Goal: Communication & Community: Ask a question

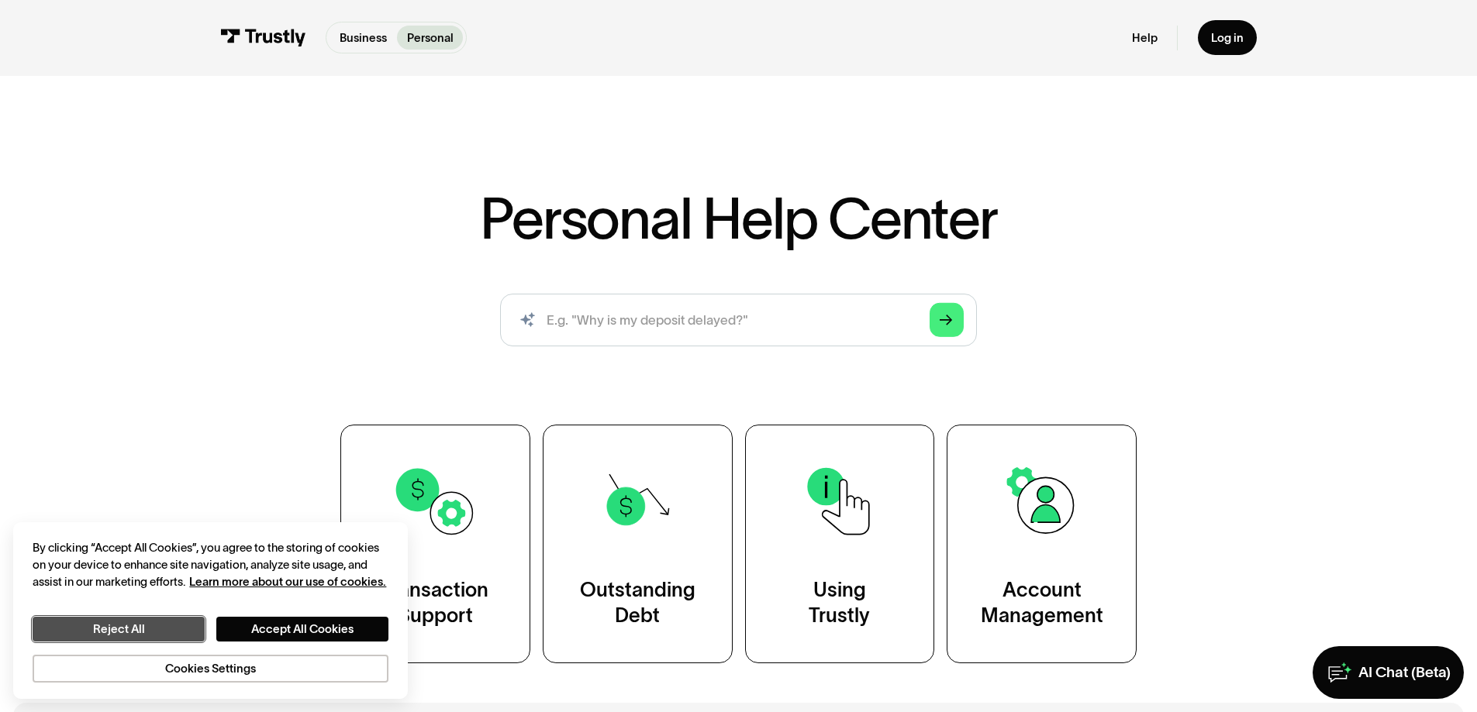
click at [188, 622] on button "Reject All" at bounding box center [119, 629] width 172 height 25
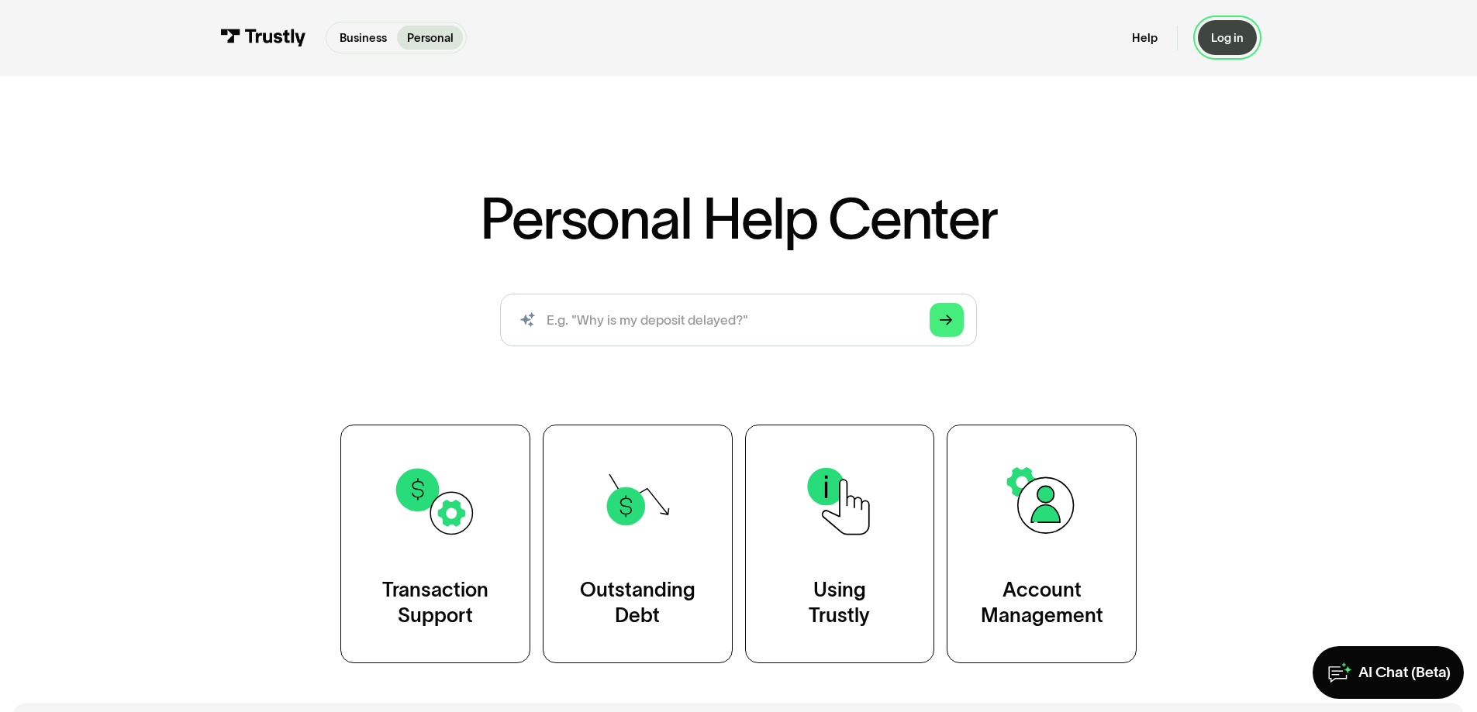
click at [1226, 40] on div "Log in" at bounding box center [1227, 37] width 33 height 15
click at [658, 332] on input "search" at bounding box center [738, 320] width 477 height 53
type input "why are my transactions being canceld"
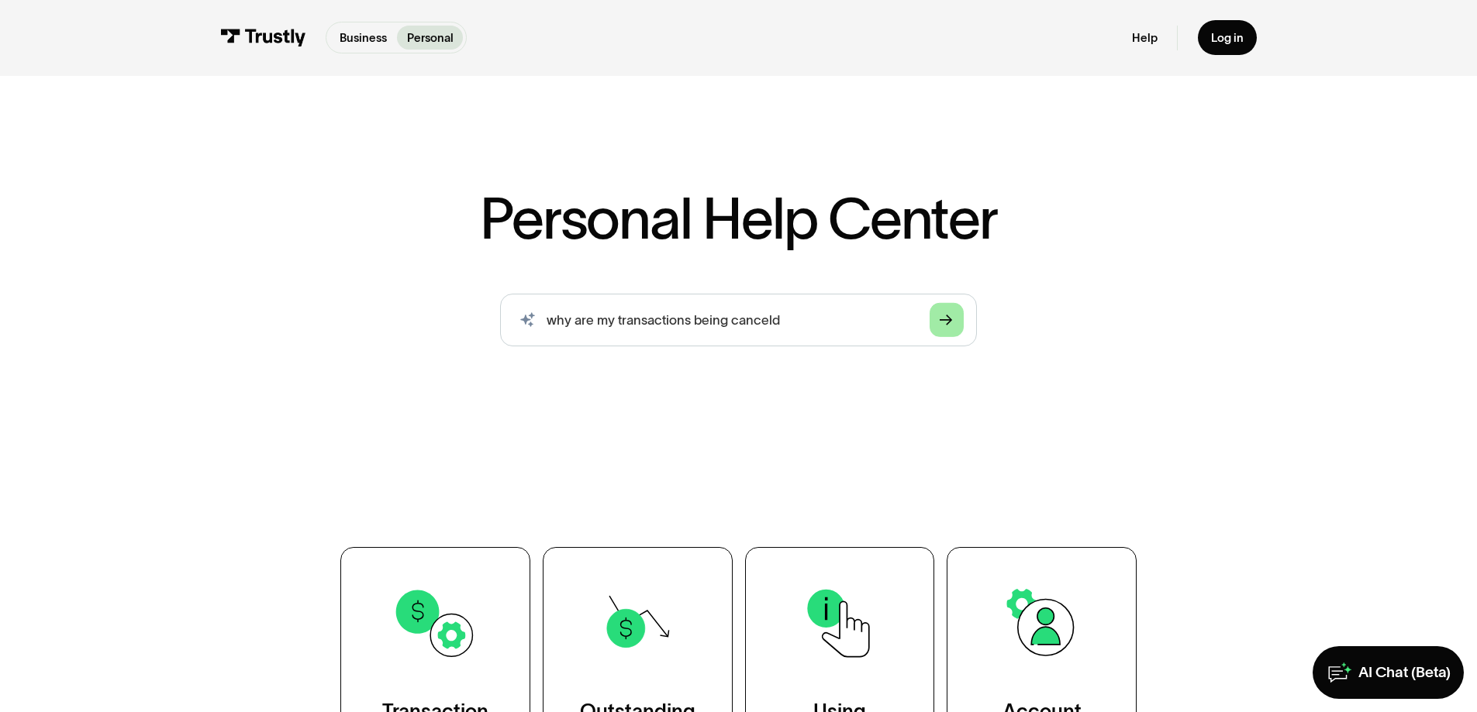
click at [946, 315] on icon "Arrow Right" at bounding box center [946, 320] width 13 height 14
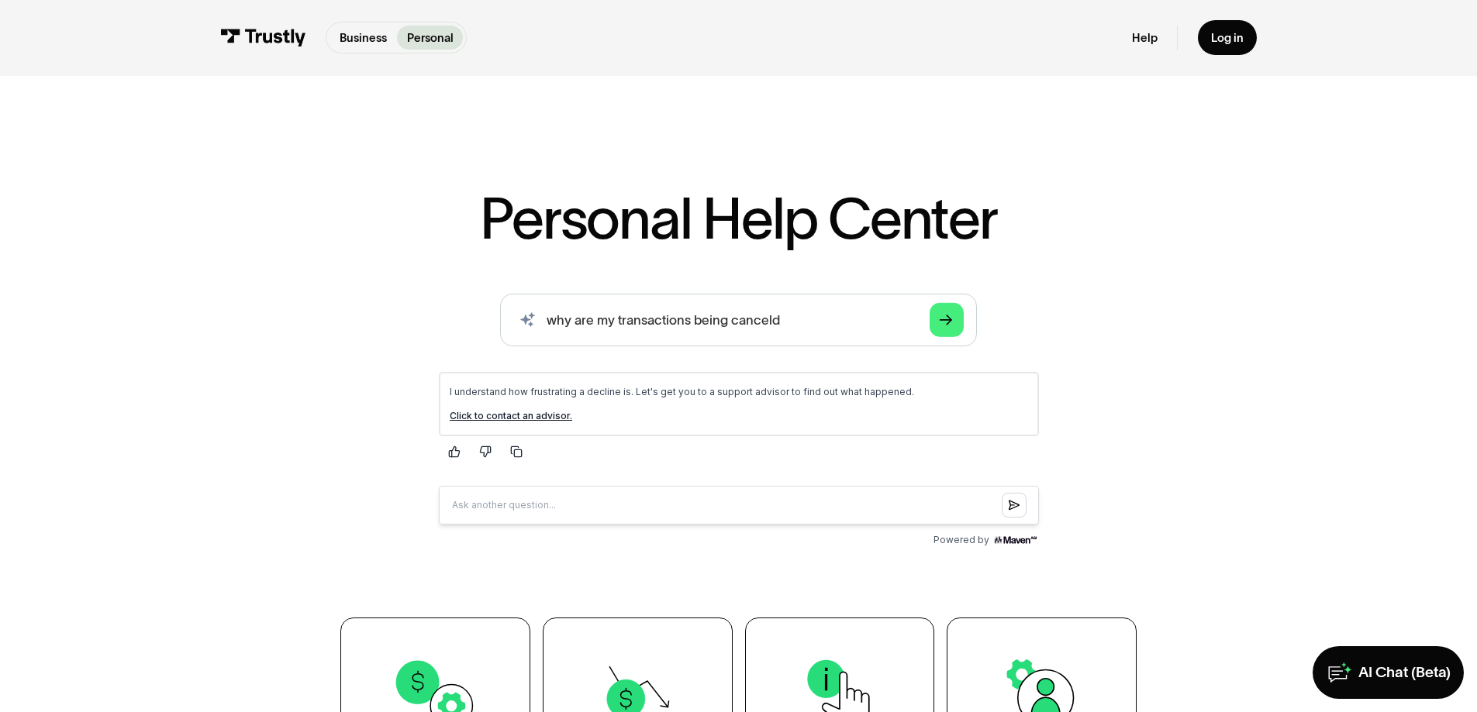
click at [516, 414] on link "Click to contact an advisor." at bounding box center [510, 415] width 122 height 12
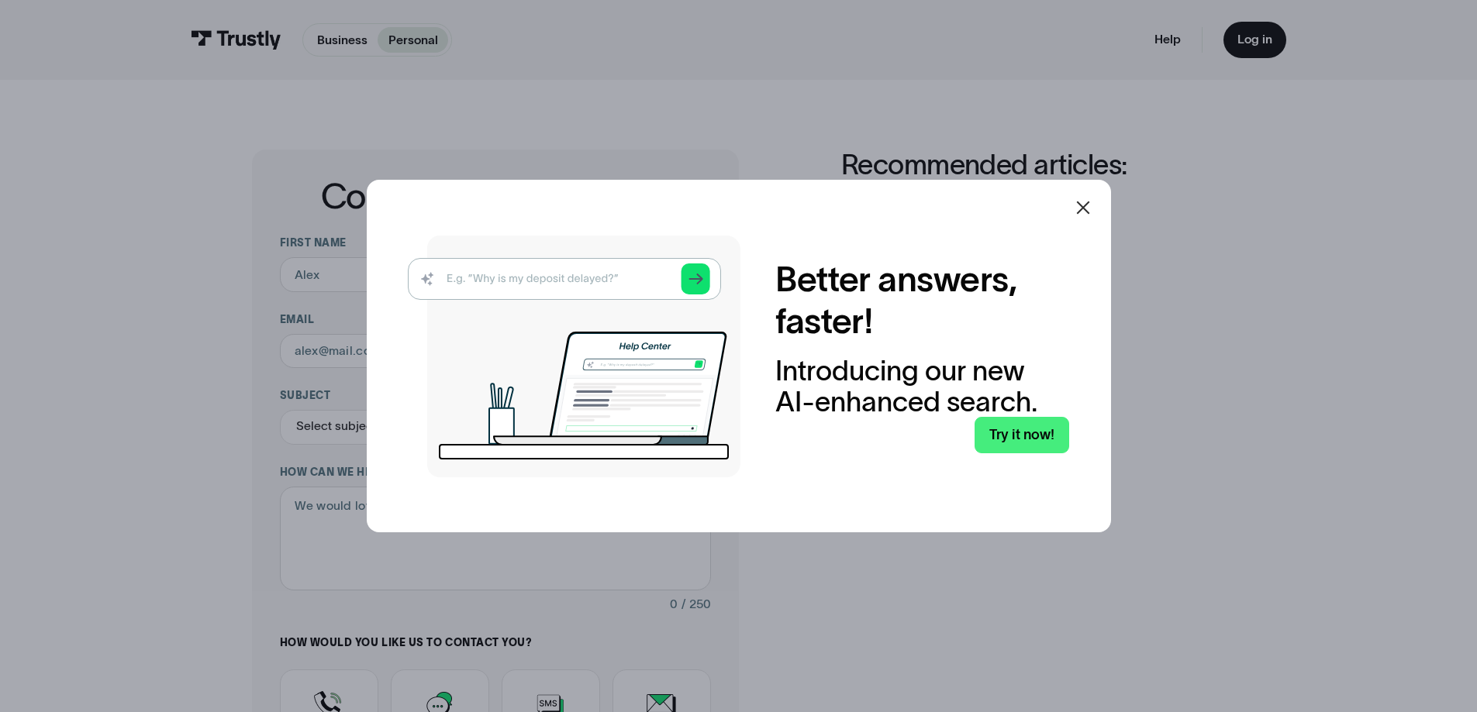
click at [1092, 206] on icon at bounding box center [1083, 207] width 19 height 19
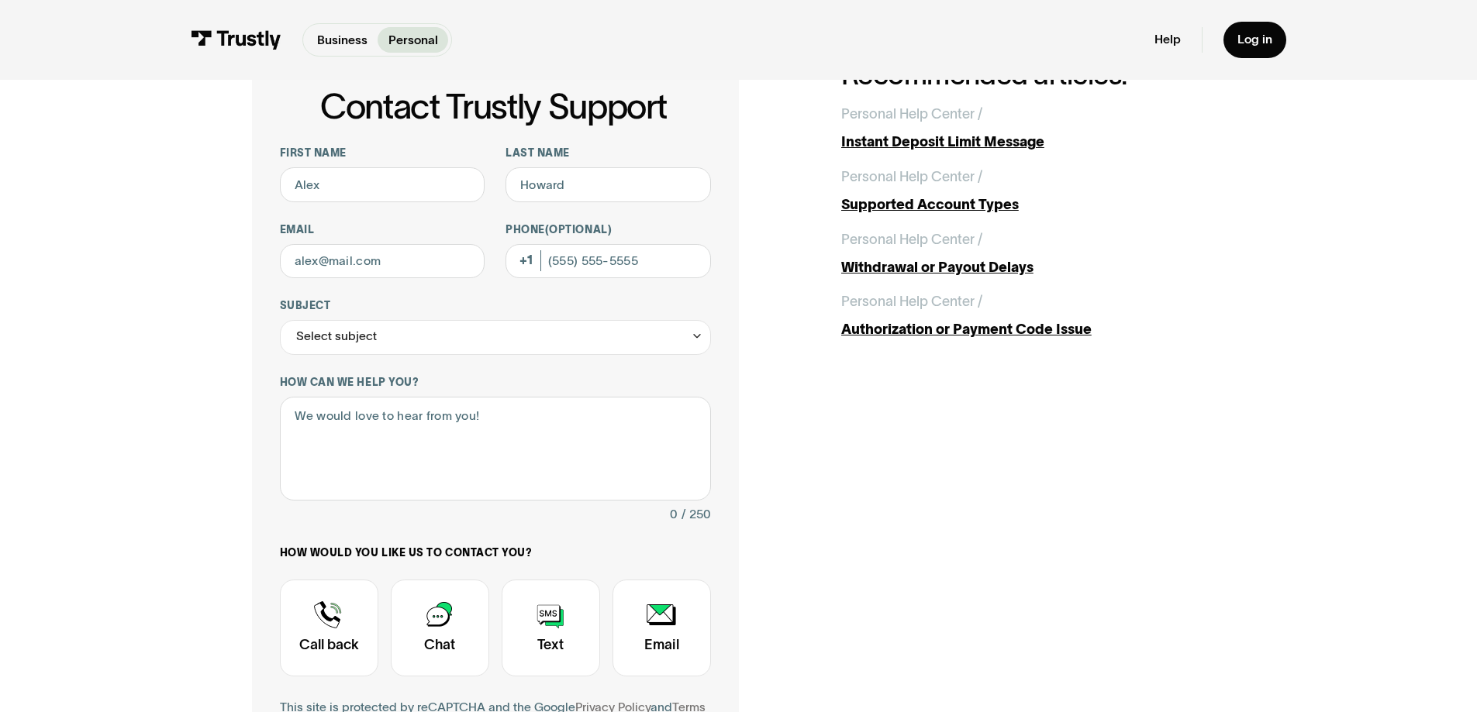
scroll to position [78, 0]
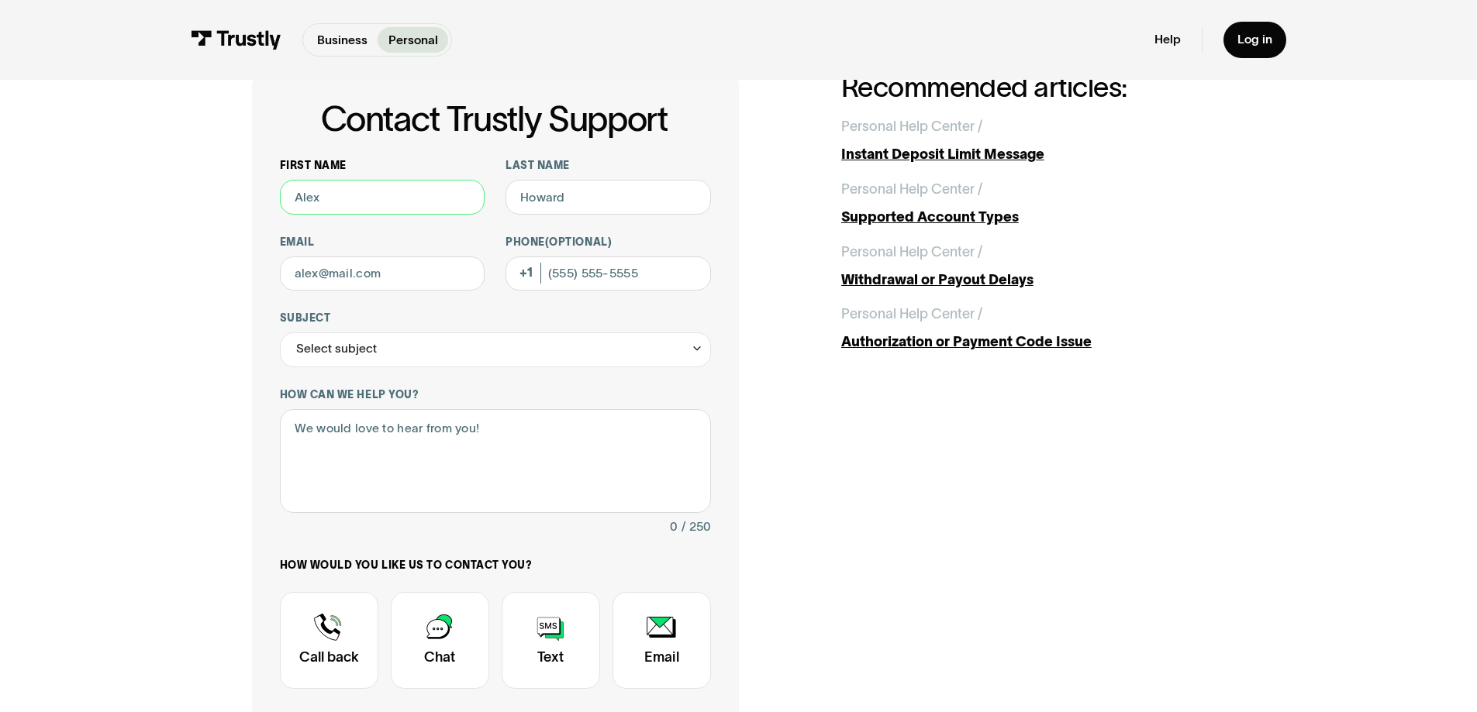
click at [393, 198] on input "First name" at bounding box center [382, 197] width 205 height 35
type input "Canesh"
click at [568, 212] on input "Last name" at bounding box center [607, 197] width 205 height 35
type input "Olvera"
click at [381, 284] on input "Email" at bounding box center [382, 274] width 205 height 35
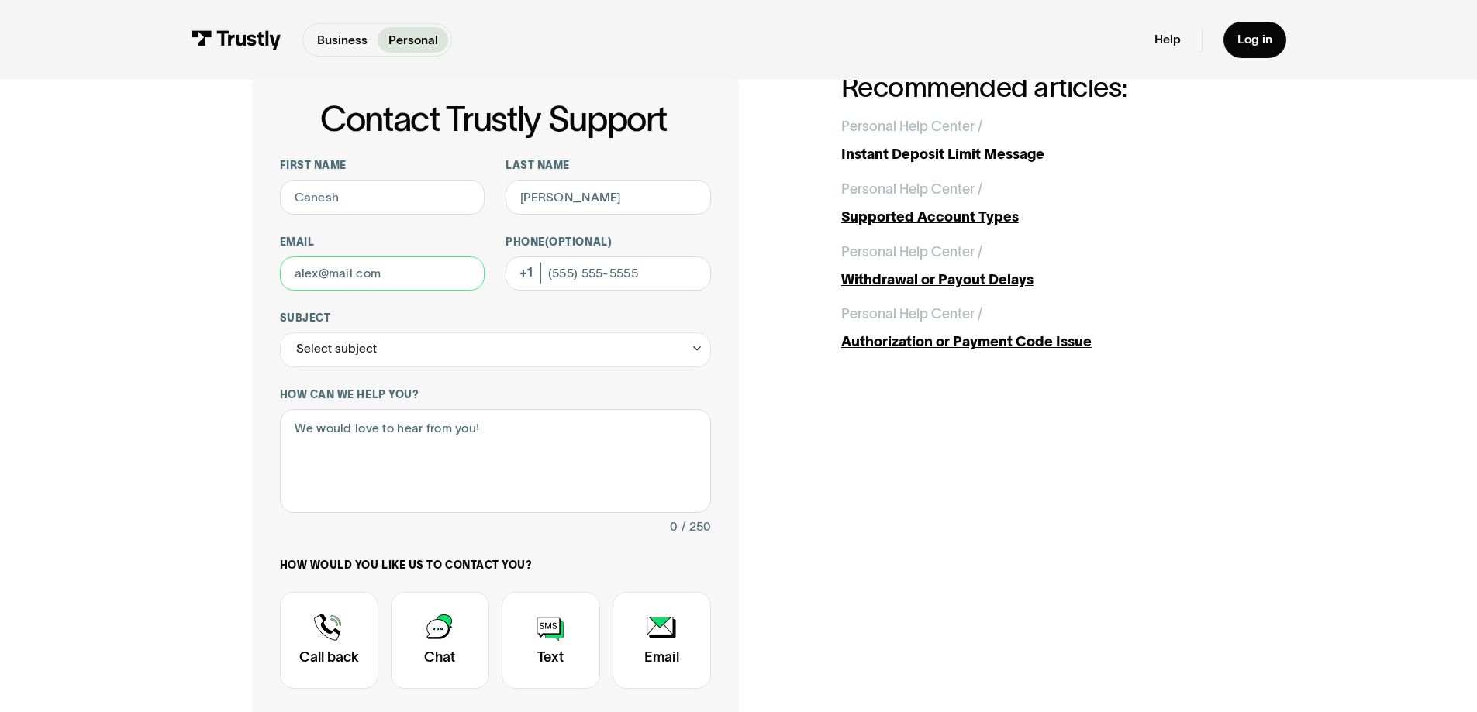
type input "canesho@yahoo.com"
click at [589, 277] on input "Phone (Optional)" at bounding box center [607, 274] width 205 height 35
type input "(415) 216-3498"
click at [398, 346] on div "Select subject" at bounding box center [495, 350] width 431 height 35
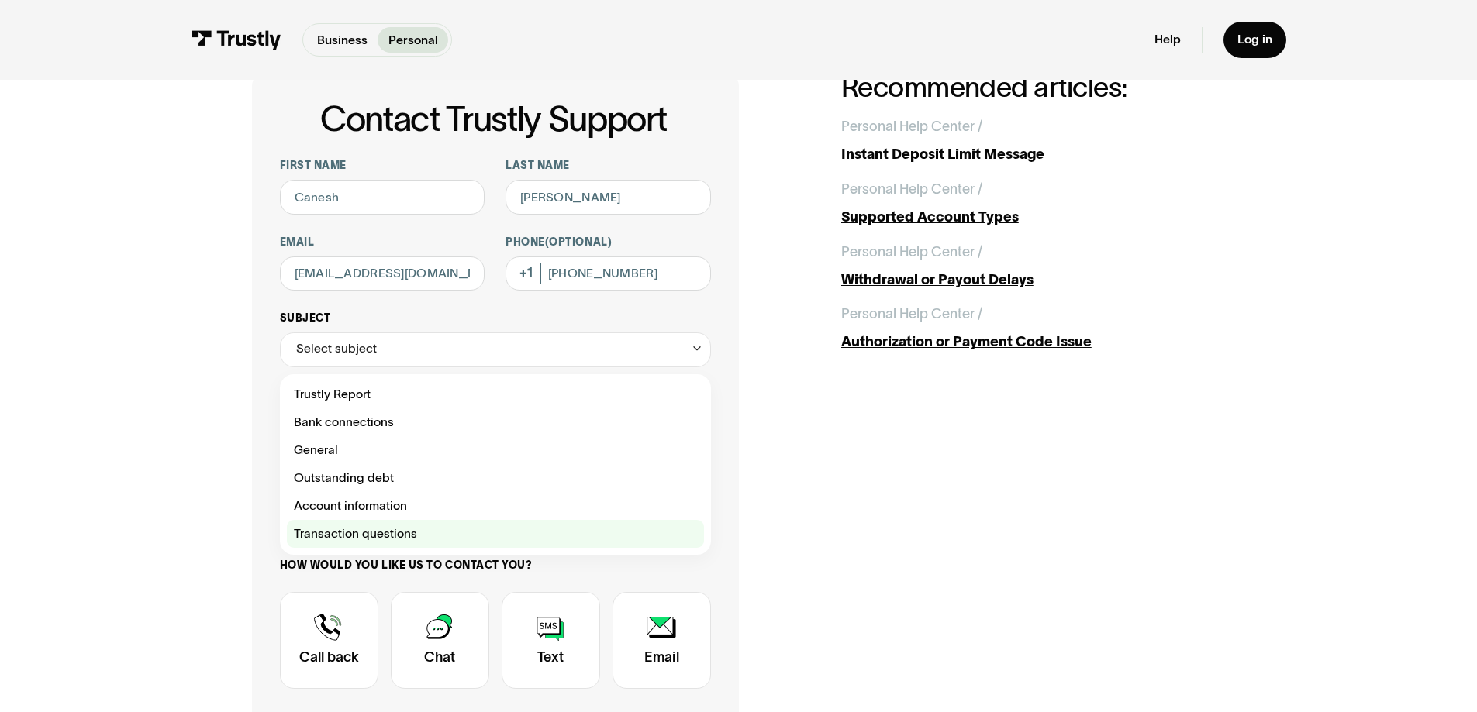
click at [357, 530] on div "Contact Trustly Support" at bounding box center [495, 534] width 417 height 28
type input "**********"
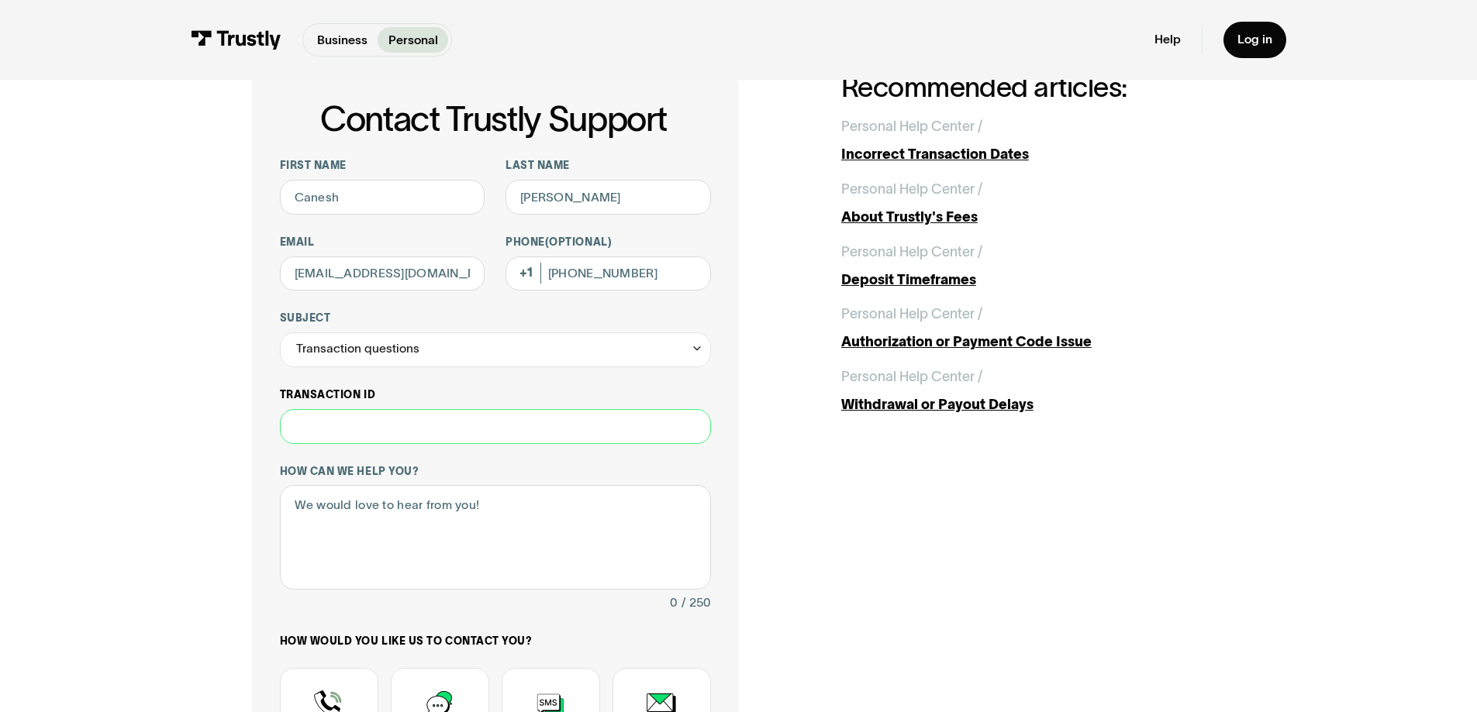
click at [429, 430] on input "Transaction ID" at bounding box center [495, 426] width 431 height 35
paste input "**********"
type input "**********"
click at [430, 512] on textarea "How can we help you?" at bounding box center [495, 537] width 431 height 105
click at [498, 508] on textarea "Why are my transations being failed?" at bounding box center [495, 537] width 431 height 105
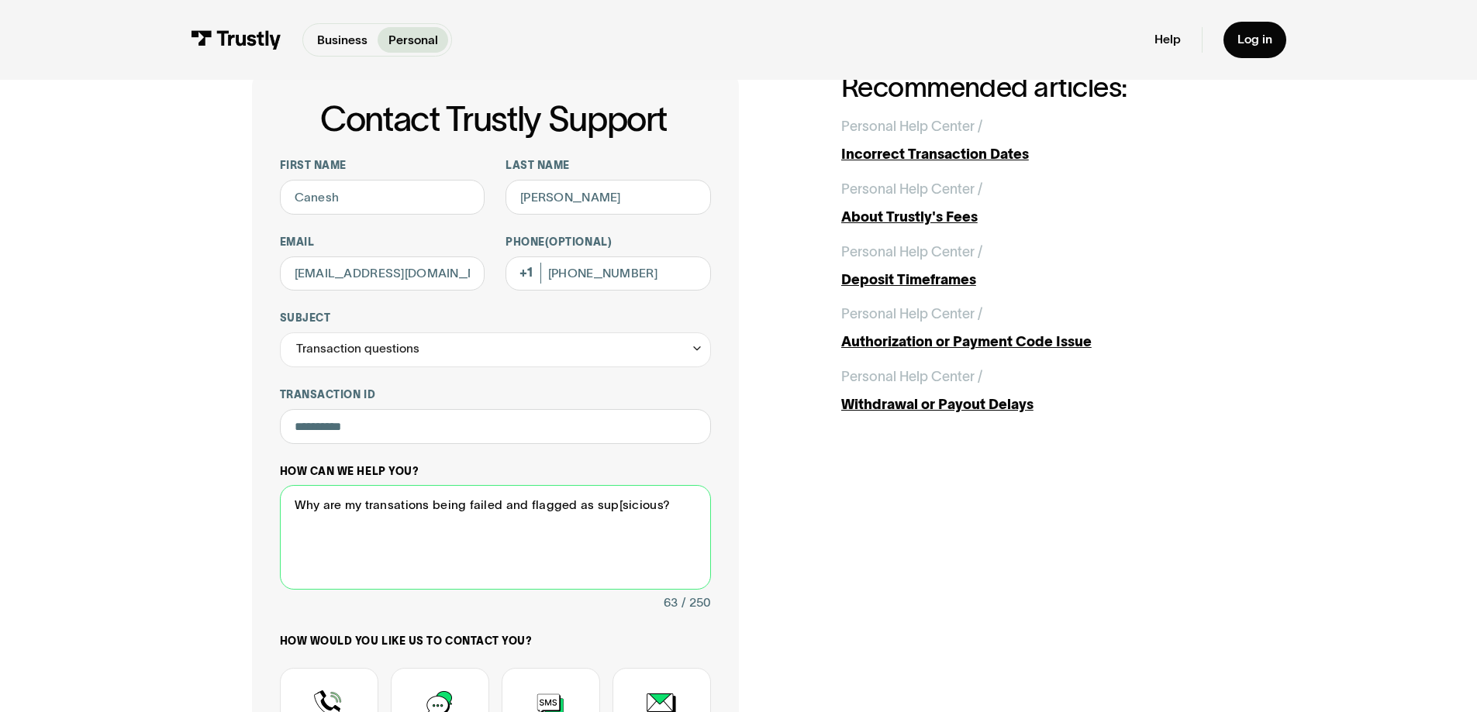
drag, startPoint x: 614, startPoint y: 505, endPoint x: 629, endPoint y: 509, distance: 15.2
click at [614, 505] on textarea "Why are my transations being failed and flagged as sup[sicious?" at bounding box center [495, 537] width 431 height 105
click at [676, 511] on textarea "Why are my transations being failed and flagged as supsicious?" at bounding box center [495, 537] width 431 height 105
click at [672, 508] on textarea "Why are my transactions being failed and flagged as suspicious?" at bounding box center [495, 537] width 431 height 105
type textarea "Why are my transactions being failed and flagged as suspicious?"
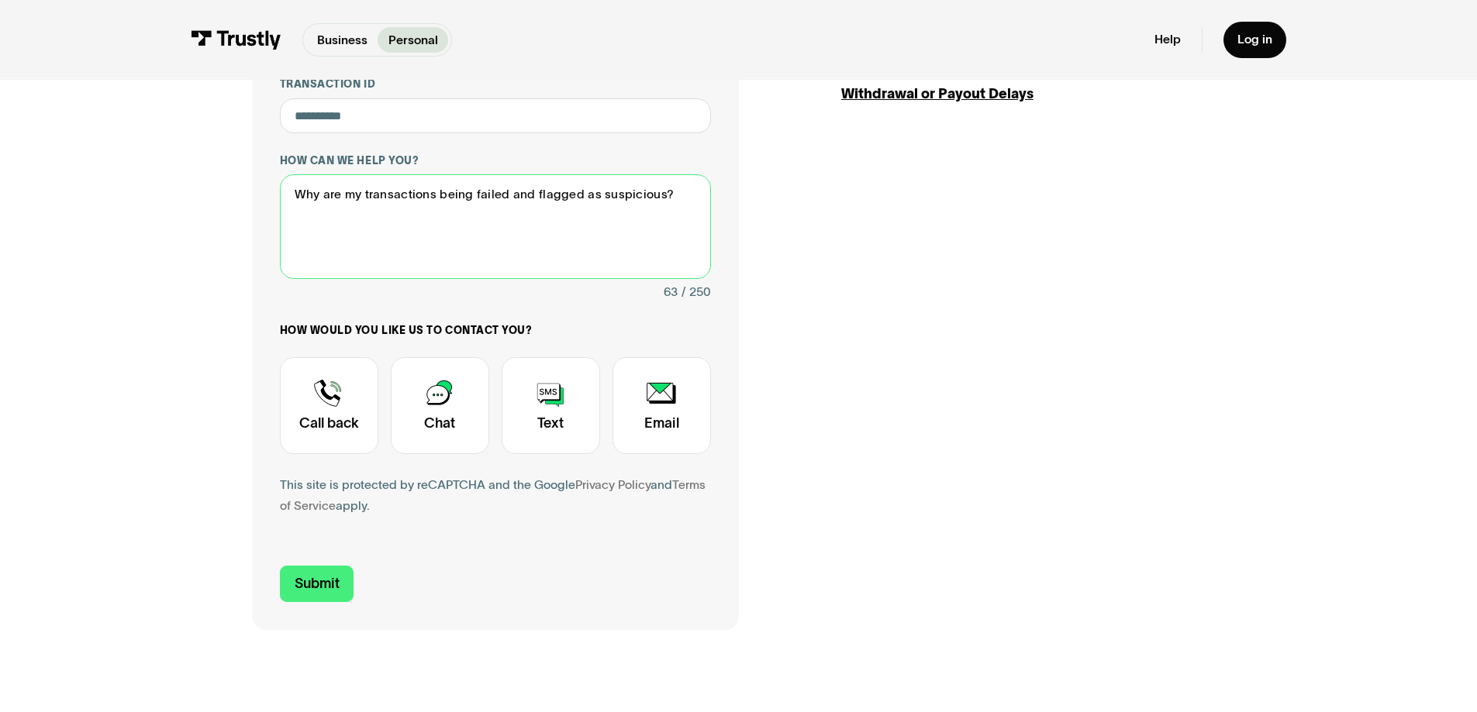
scroll to position [543, 0]
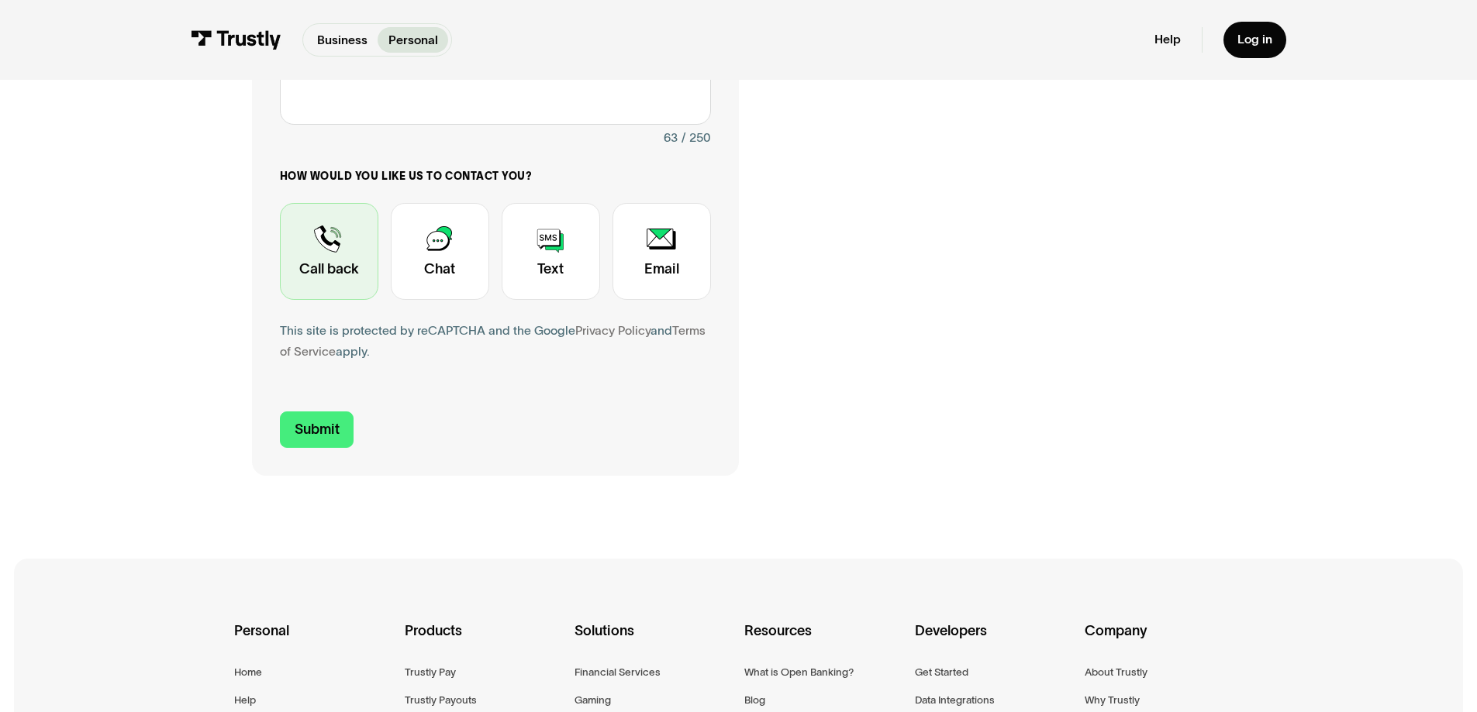
click at [340, 237] on div "Contact Trustly Support" at bounding box center [329, 251] width 98 height 97
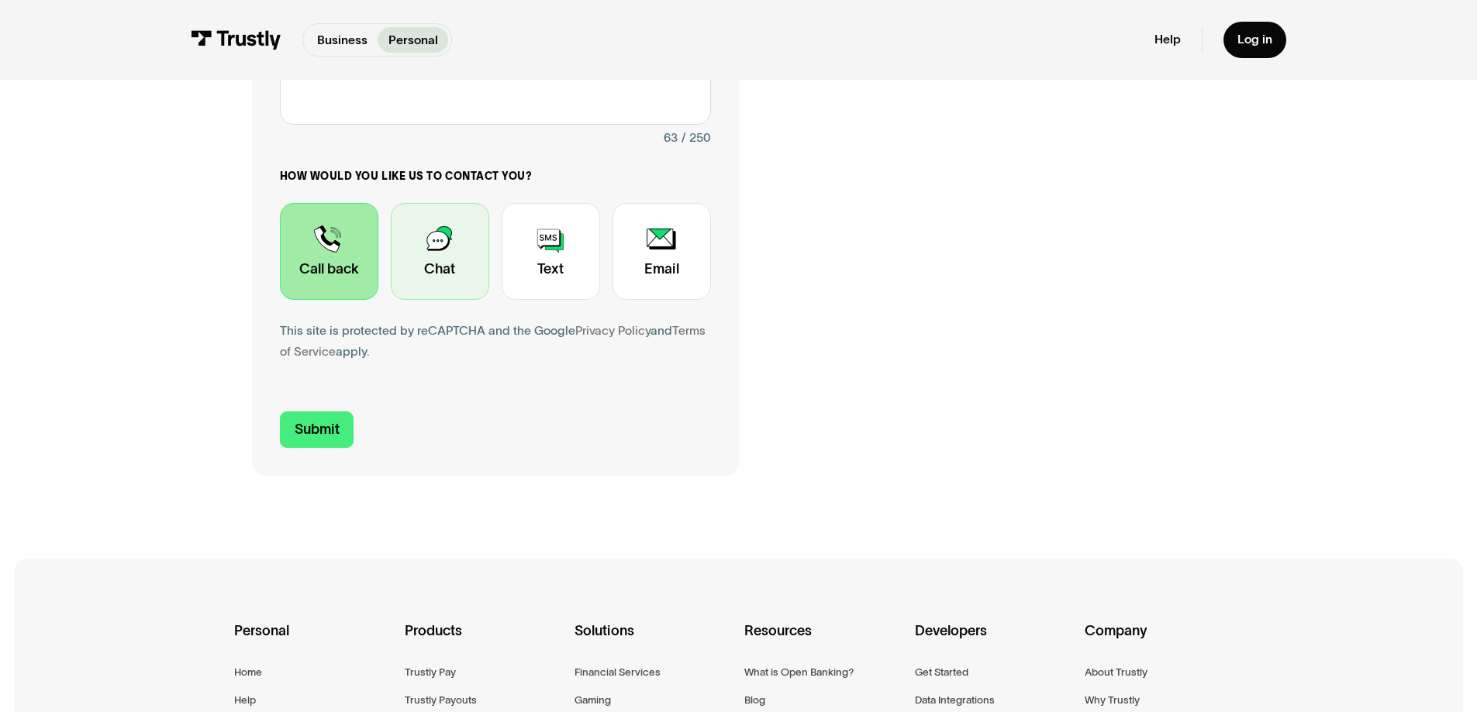
click at [466, 278] on div "Contact Trustly Support" at bounding box center [440, 251] width 98 height 97
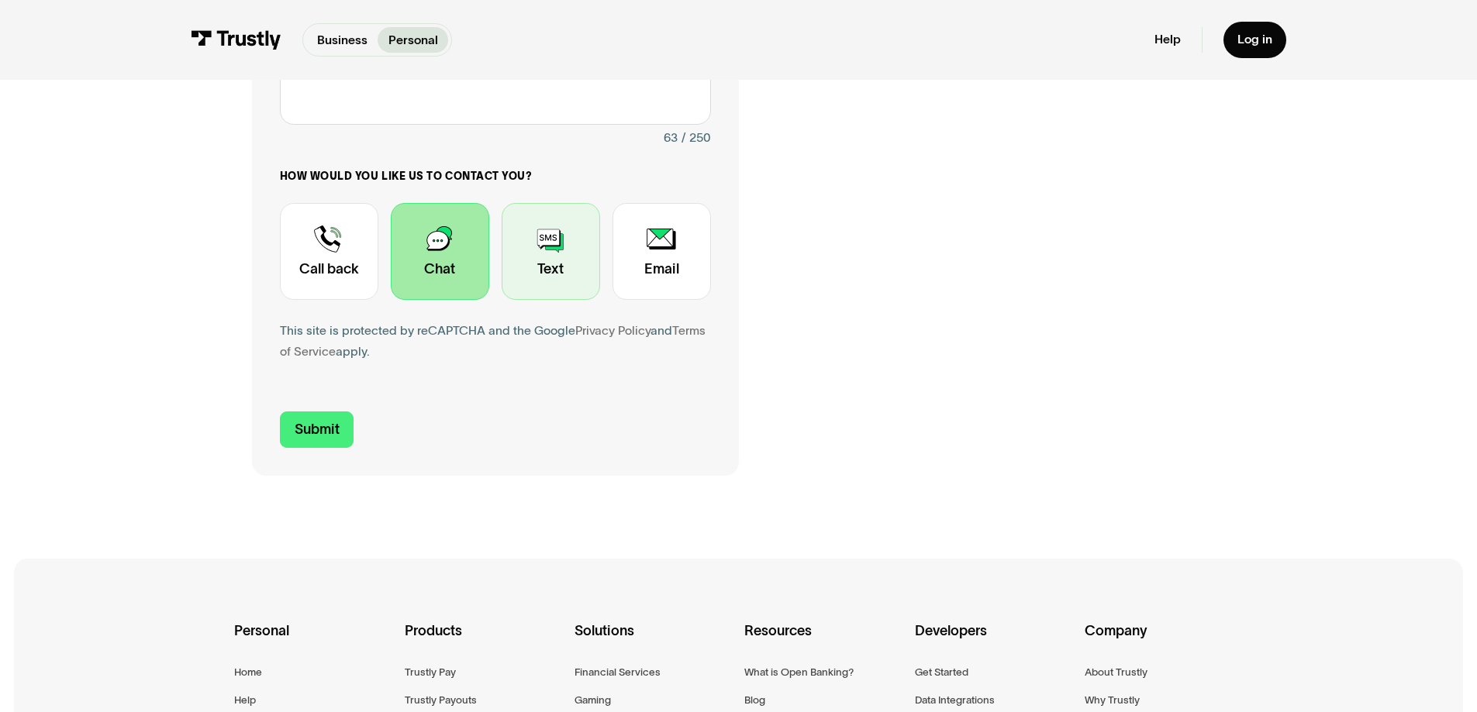
drag, startPoint x: 589, startPoint y: 283, endPoint x: 695, endPoint y: 300, distance: 107.6
click at [597, 285] on div "Contact Trustly Support" at bounding box center [551, 251] width 98 height 97
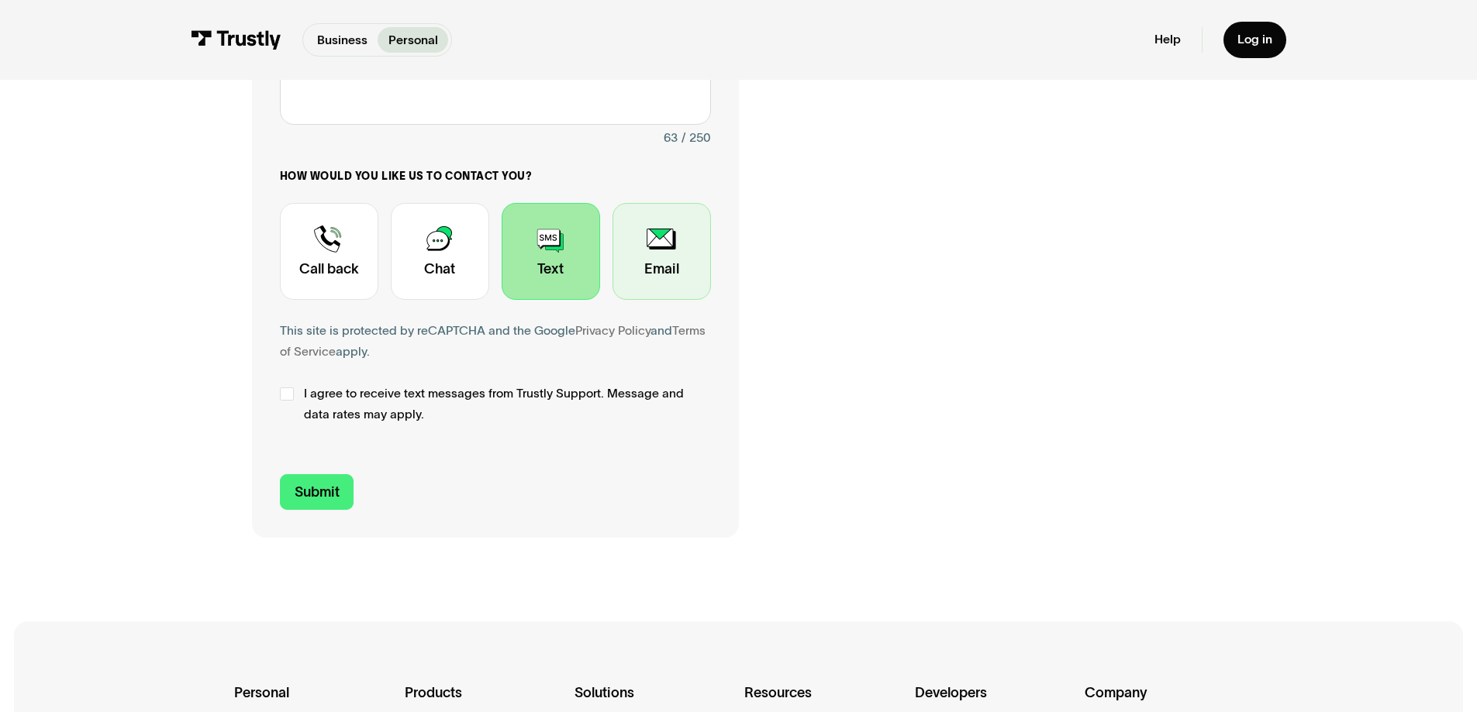
click at [681, 219] on div "Contact Trustly Support" at bounding box center [661, 251] width 98 height 97
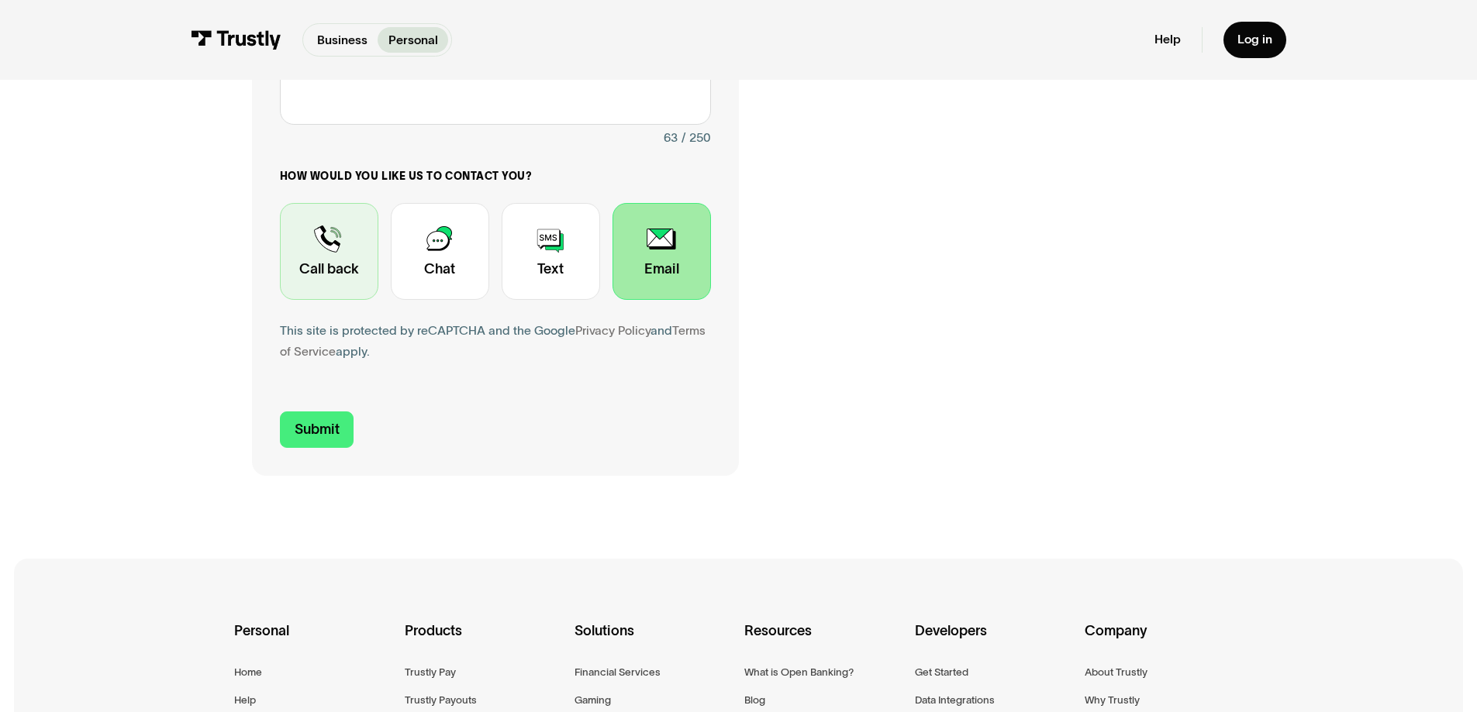
click at [313, 282] on div "Contact Trustly Support" at bounding box center [329, 251] width 98 height 97
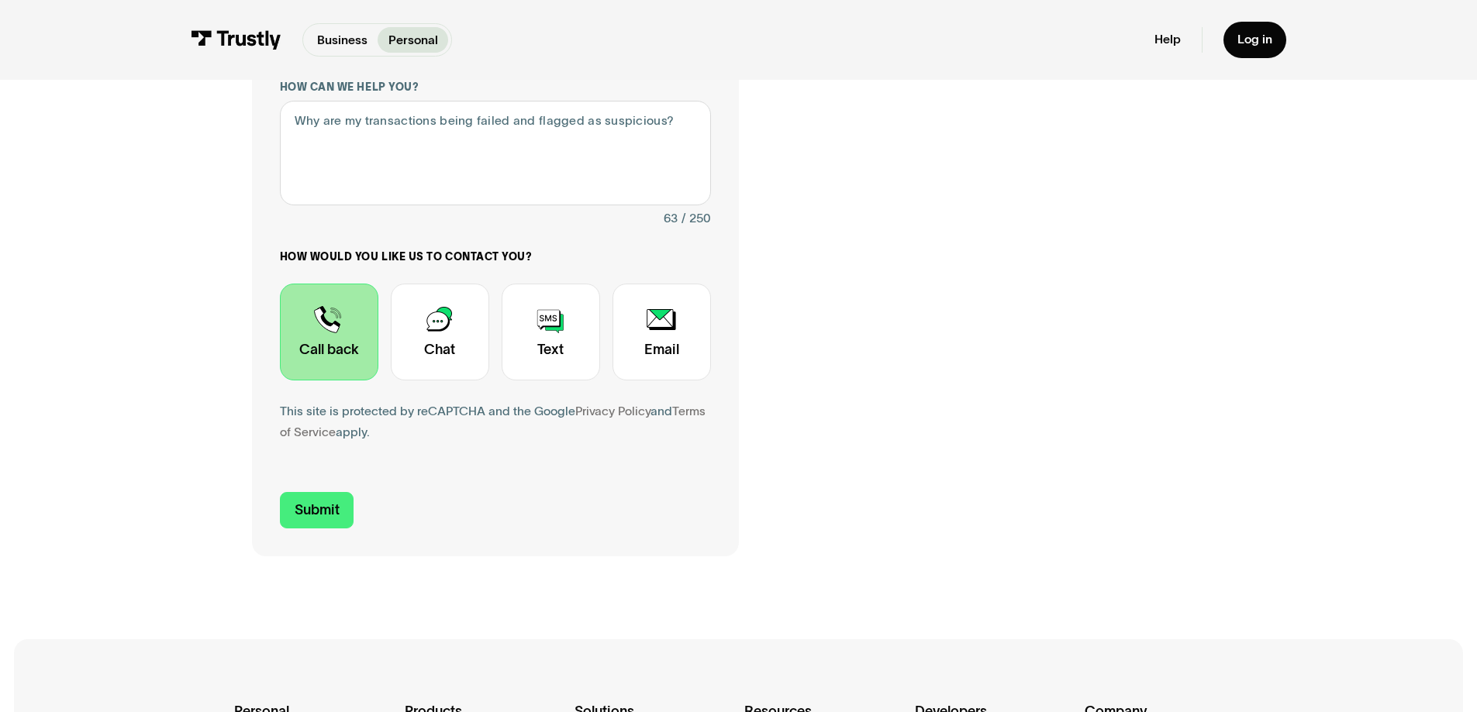
scroll to position [465, 0]
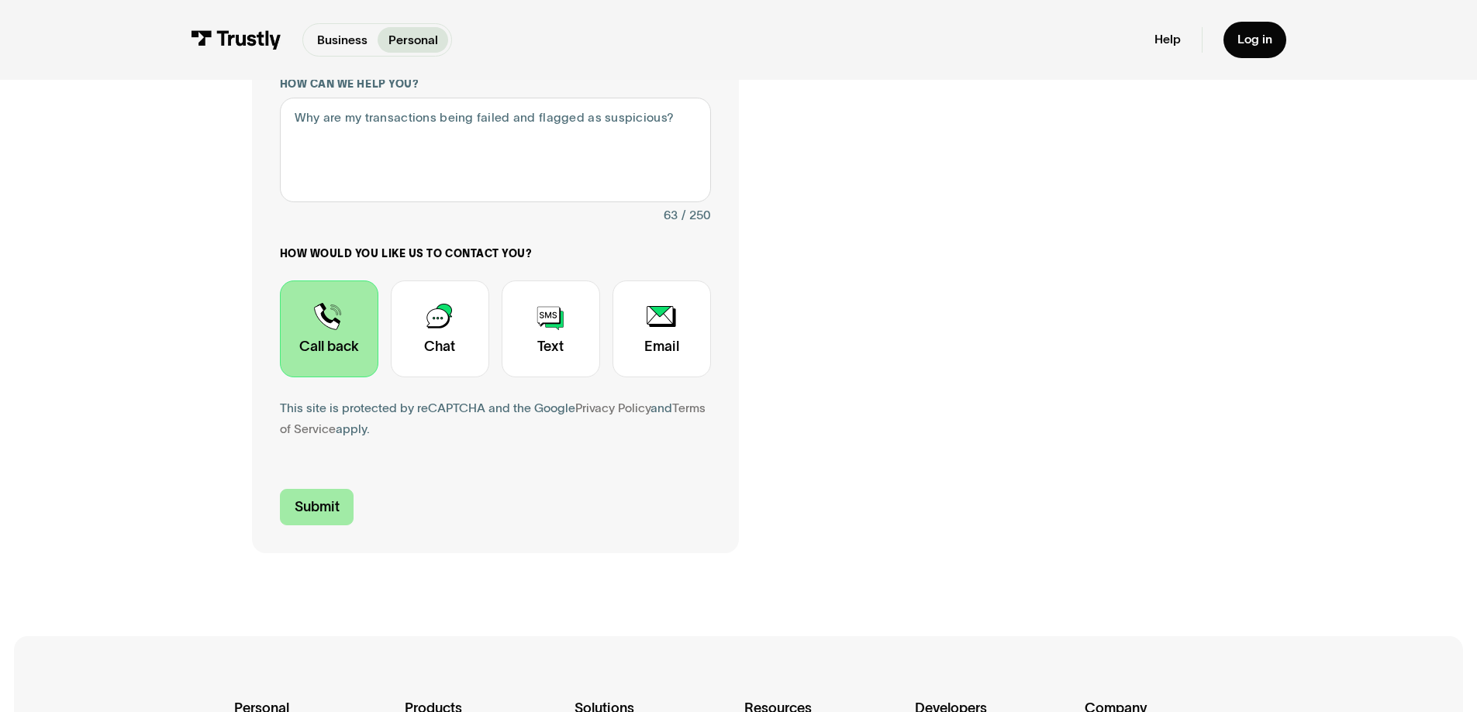
click at [304, 515] on input "Submit" at bounding box center [317, 507] width 74 height 36
type input "+14152163498"
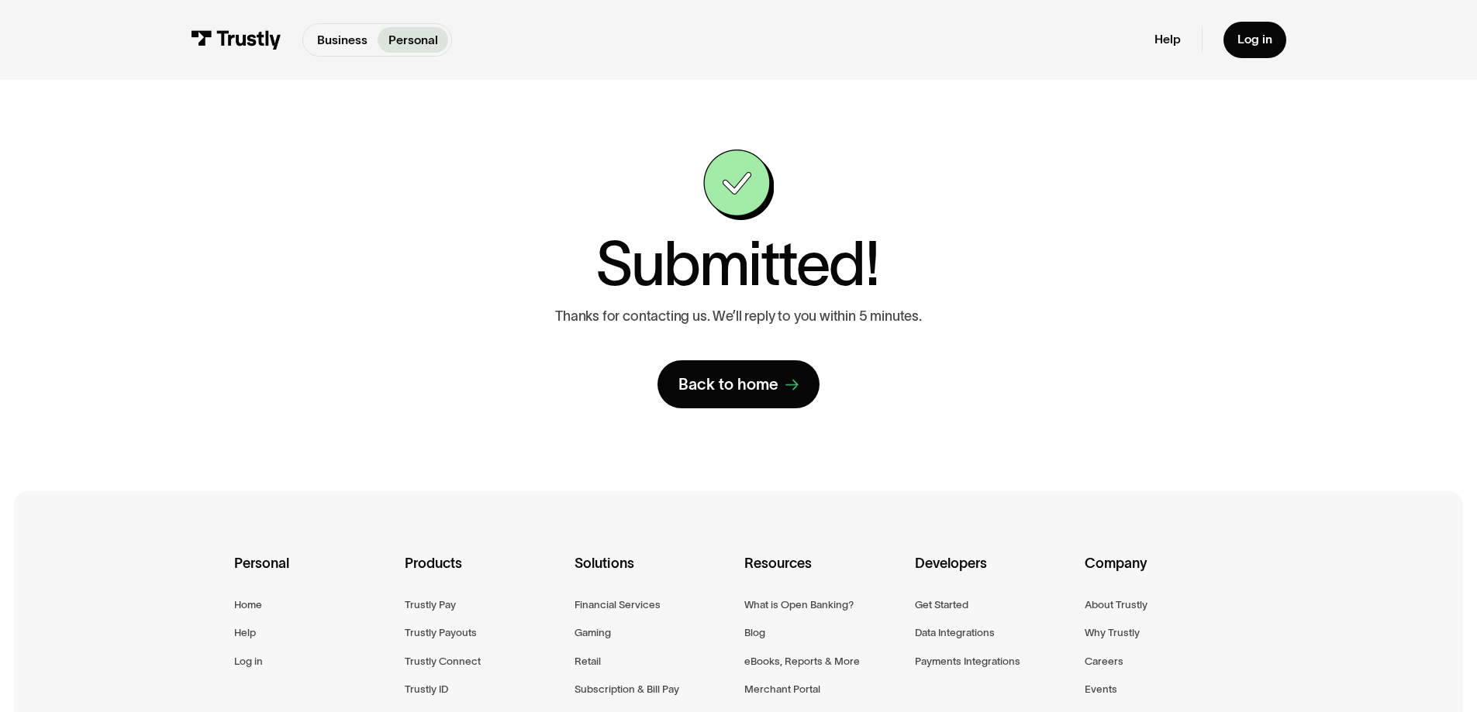
click at [441, 391] on div "Submitted! Thanks for contacting us. We’ll reply to you within 5 minutes. Back …" at bounding box center [738, 279] width 1407 height 398
